Goal: Transaction & Acquisition: Purchase product/service

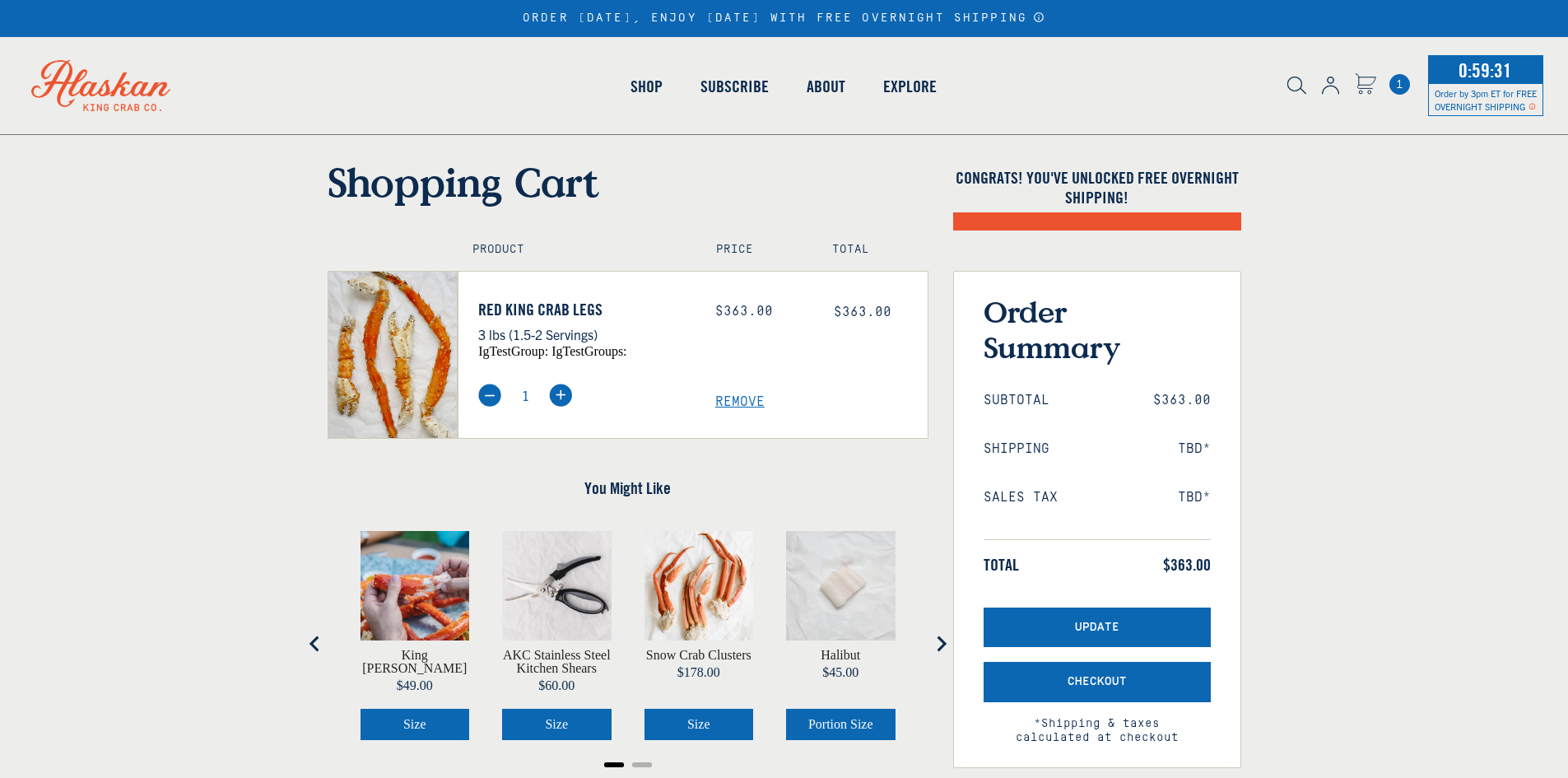
click at [747, 399] on span "Remove" at bounding box center [821, 401] width 212 height 15
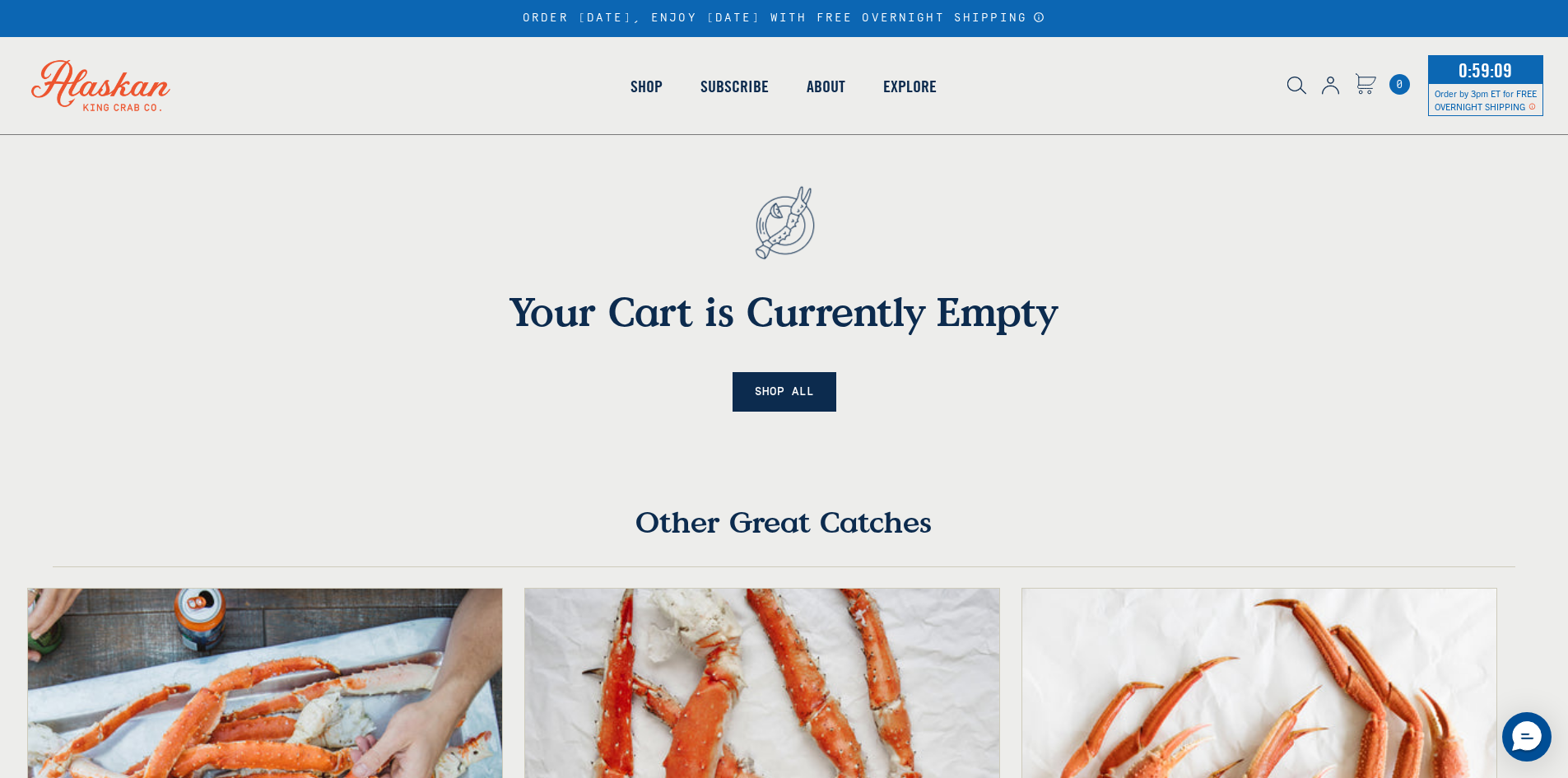
click at [793, 385] on link "Shop All" at bounding box center [784, 392] width 103 height 40
